Goal: Complete application form

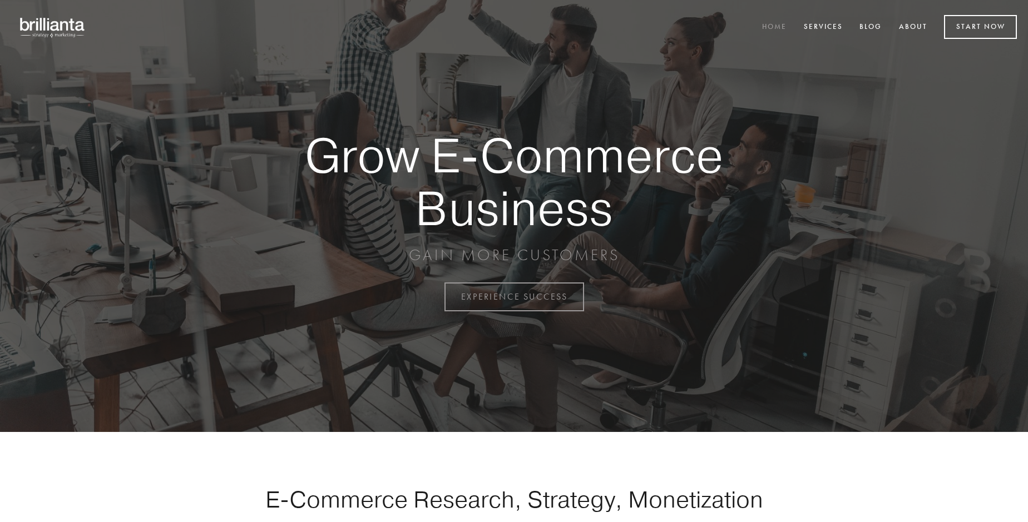
scroll to position [2915, 0]
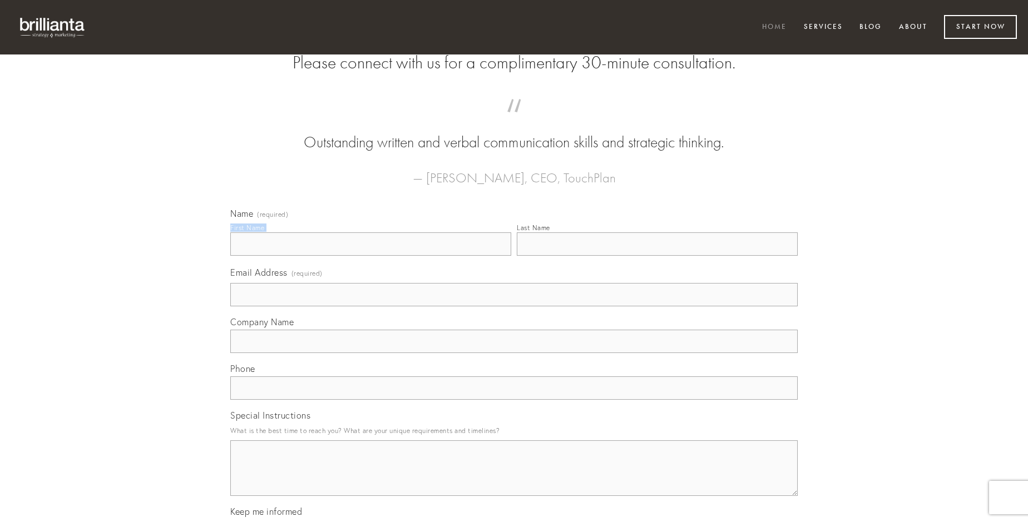
type input "[PERSON_NAME]"
click at [657, 256] on input "Last Name" at bounding box center [657, 243] width 281 height 23
type input "[PERSON_NAME]"
click at [514, 306] on input "Email Address (required)" at bounding box center [513, 294] width 567 height 23
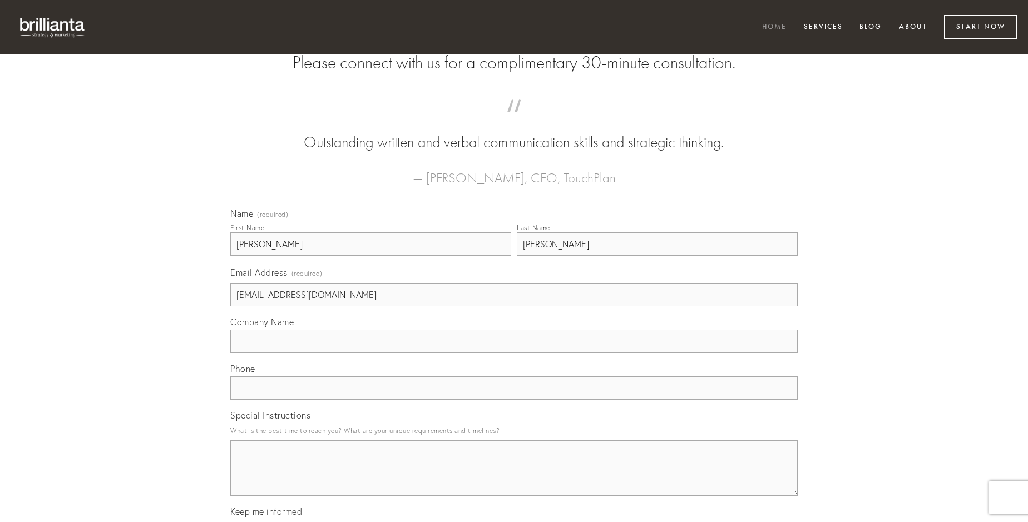
type input "[EMAIL_ADDRESS][DOMAIN_NAME]"
click at [514, 353] on input "Company Name" at bounding box center [513, 341] width 567 height 23
type input "arca"
click at [514, 400] on input "text" at bounding box center [513, 387] width 567 height 23
click at [514, 478] on textarea "Special Instructions" at bounding box center [513, 468] width 567 height 56
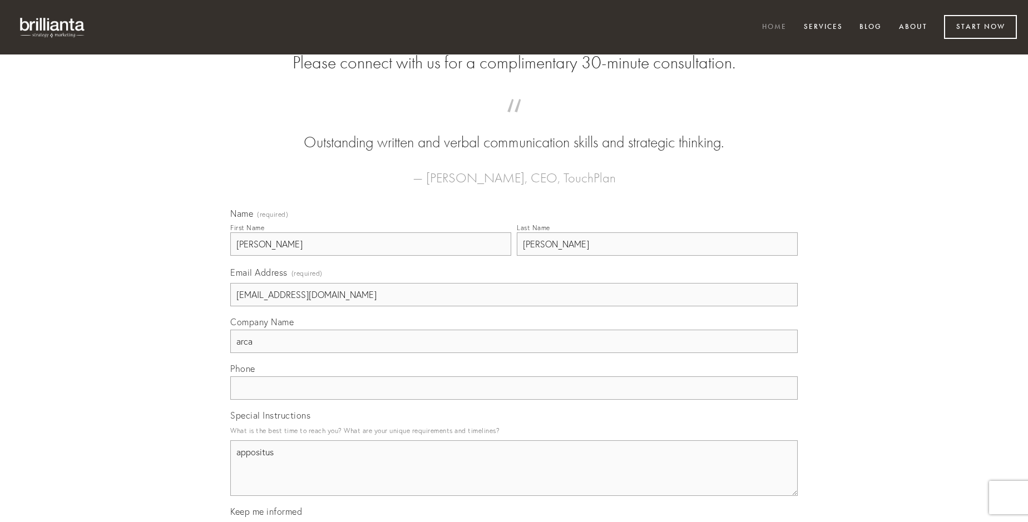
type textarea "appositus"
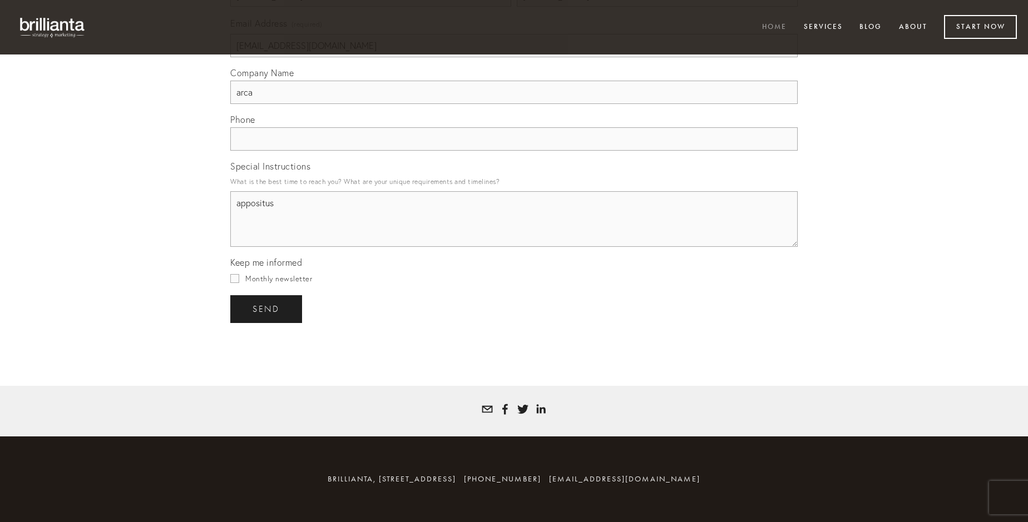
click at [267, 309] on span "send" at bounding box center [265, 309] width 27 height 10
